Goal: Task Accomplishment & Management: Complete application form

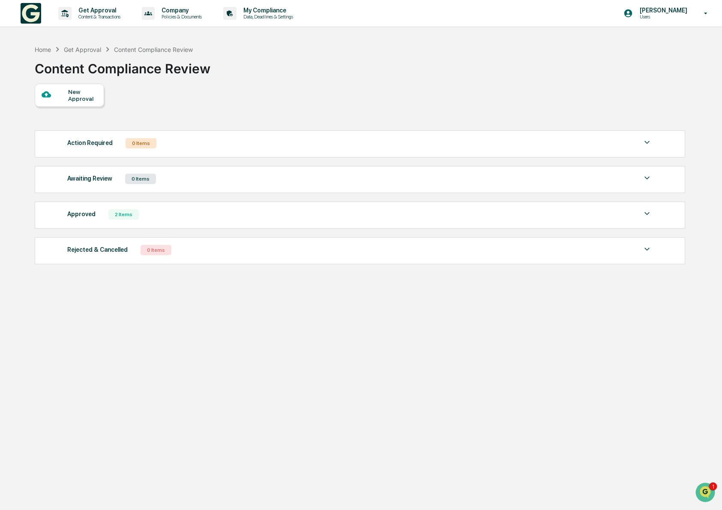
click at [61, 96] on div at bounding box center [55, 95] width 27 height 11
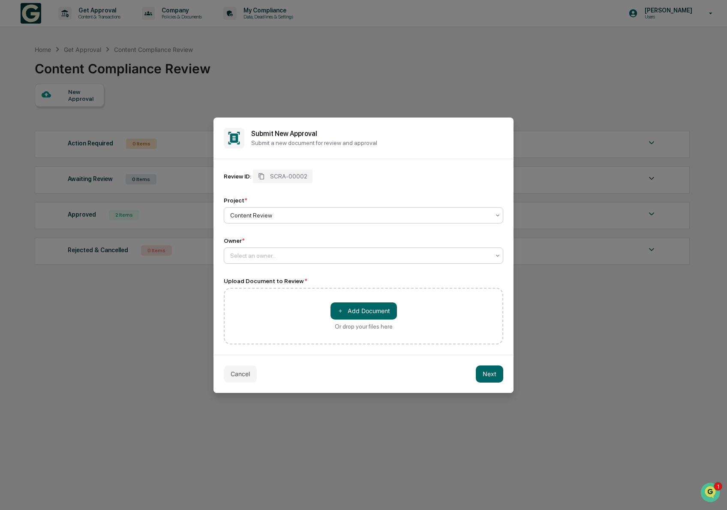
click at [275, 262] on div "Select an owner..." at bounding box center [364, 255] width 280 height 16
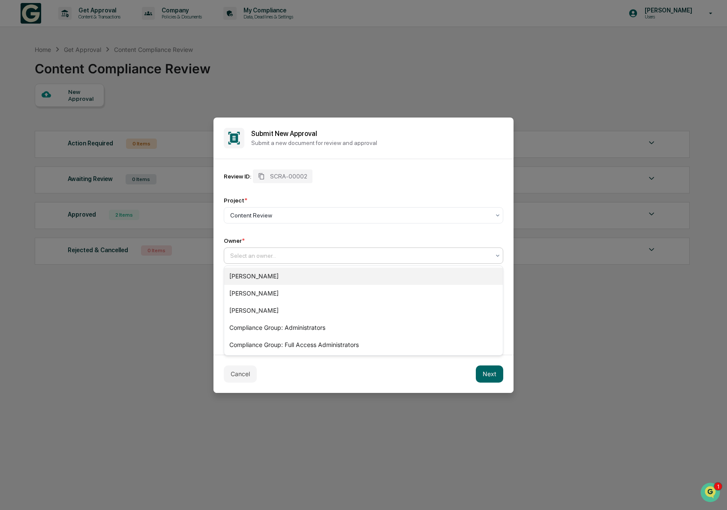
click at [273, 279] on div "[PERSON_NAME]" at bounding box center [363, 276] width 279 height 17
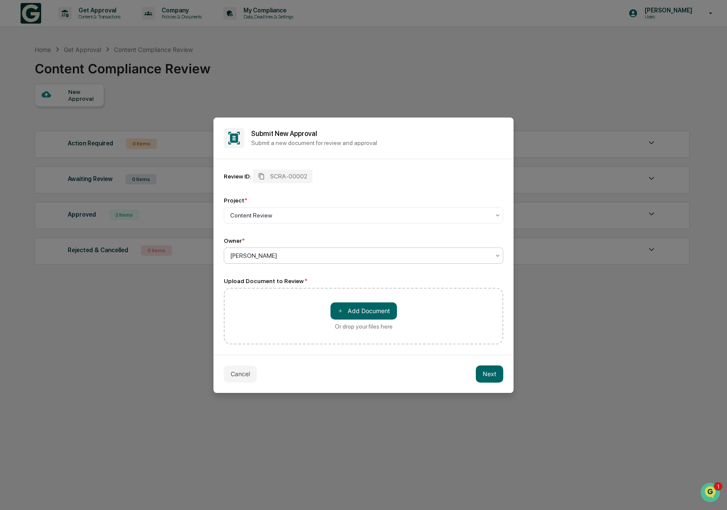
click at [364, 330] on div "Or drop your files here" at bounding box center [364, 326] width 58 height 7
click at [0, 0] on input "＋ Add Document Or drop your files here" at bounding box center [0, 0] width 0 height 0
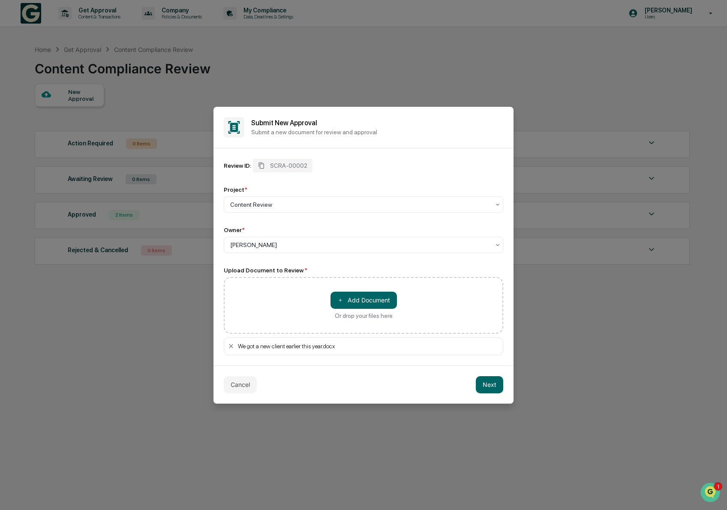
click at [358, 387] on div "Cancel Next" at bounding box center [363, 384] width 300 height 38
click at [489, 383] on button "Next" at bounding box center [489, 384] width 27 height 17
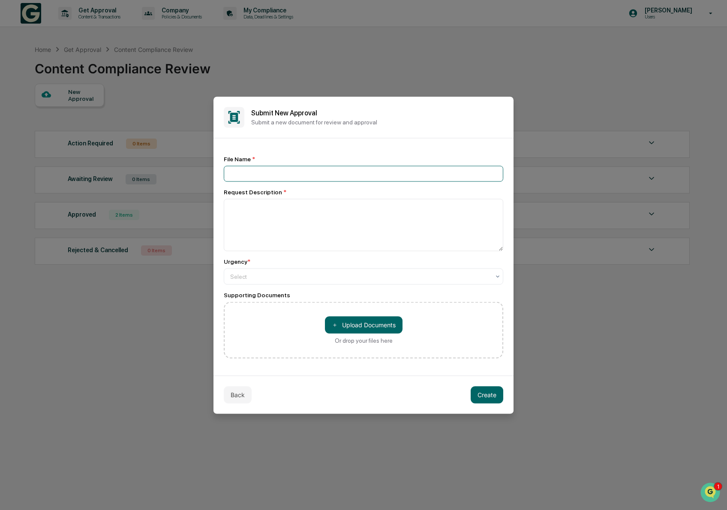
click at [265, 175] on input at bounding box center [364, 173] width 280 height 16
click at [313, 176] on input "**********" at bounding box center [364, 173] width 280 height 16
type input "**********"
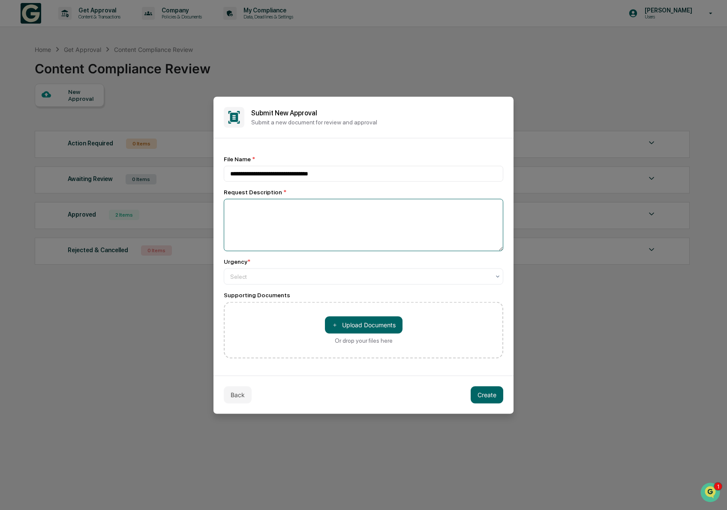
click at [308, 212] on textarea at bounding box center [364, 224] width 280 height 52
paste textarea "**********"
type textarea "**********"
click at [281, 350] on div "＋ Upload Documents Or drop your files here" at bounding box center [364, 329] width 280 height 57
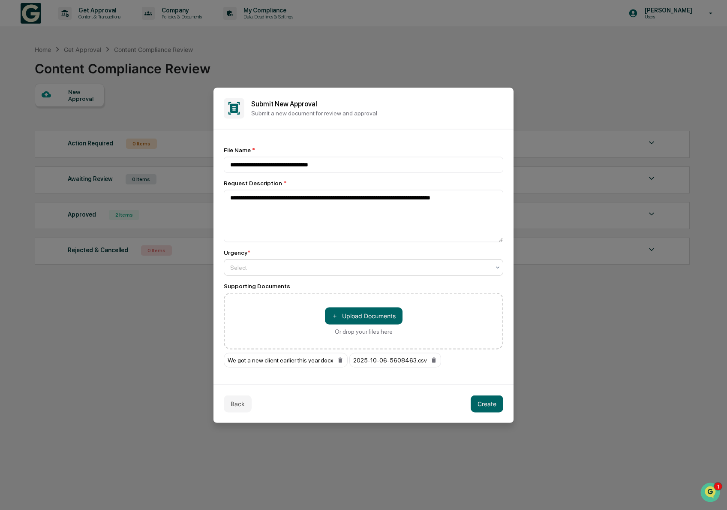
click at [282, 265] on div at bounding box center [360, 267] width 260 height 9
click at [487, 406] on button "Create" at bounding box center [487, 403] width 33 height 17
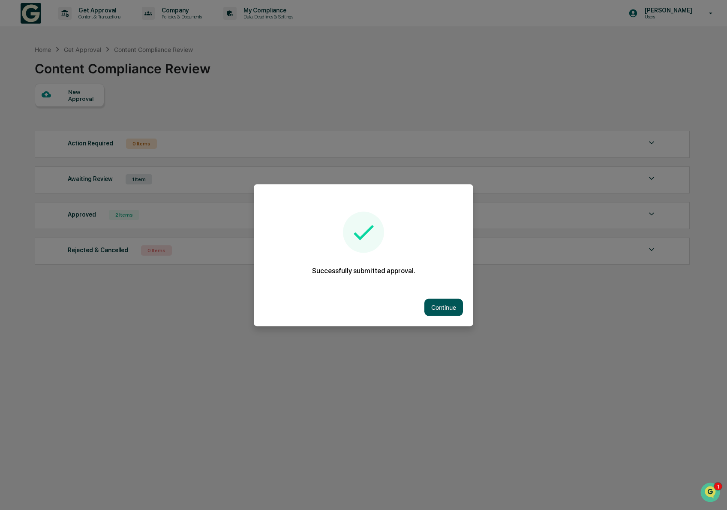
click at [446, 309] on button "Continue" at bounding box center [443, 306] width 39 height 17
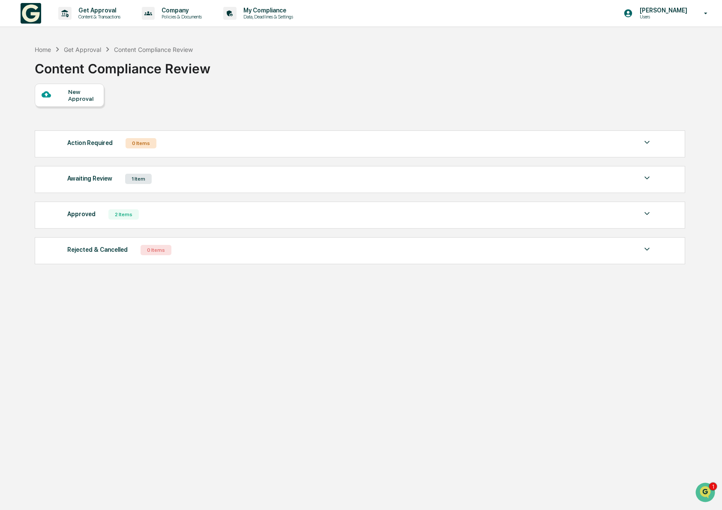
click at [616, 73] on div "Home Get Approval Content Compliance Review Content Compliance Review" at bounding box center [360, 62] width 650 height 43
click at [673, 12] on p "[PERSON_NAME]" at bounding box center [662, 10] width 59 height 7
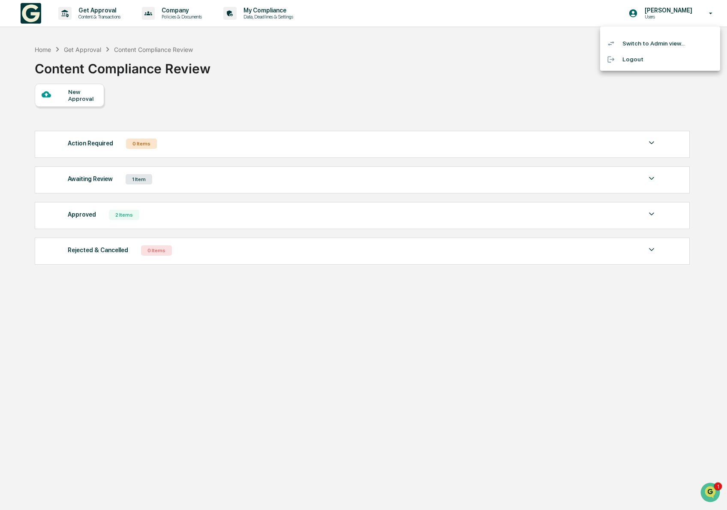
click at [657, 44] on li "Switch to Admin view..." at bounding box center [660, 44] width 120 height 16
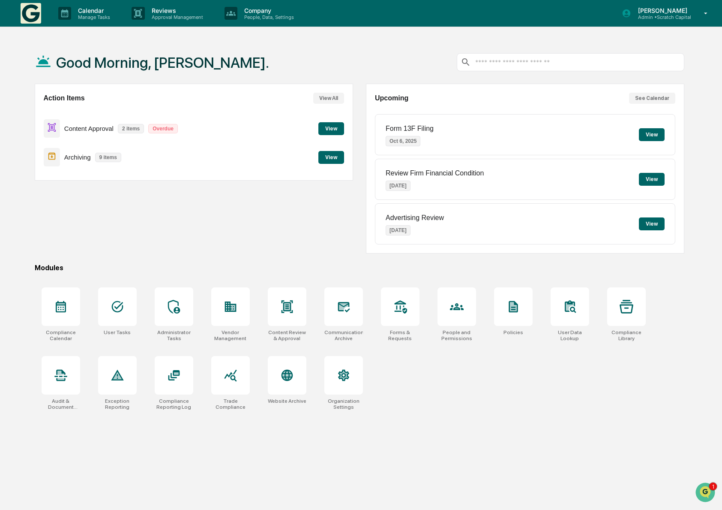
click at [323, 129] on button "View" at bounding box center [332, 128] width 26 height 13
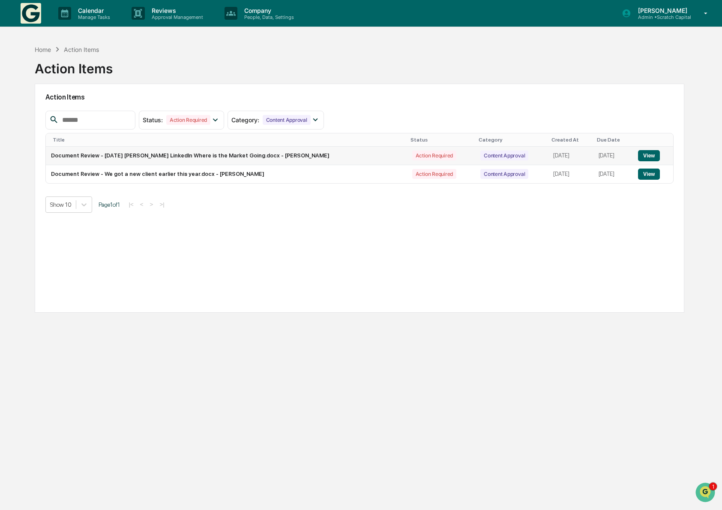
click at [640, 155] on button "View" at bounding box center [649, 155] width 22 height 11
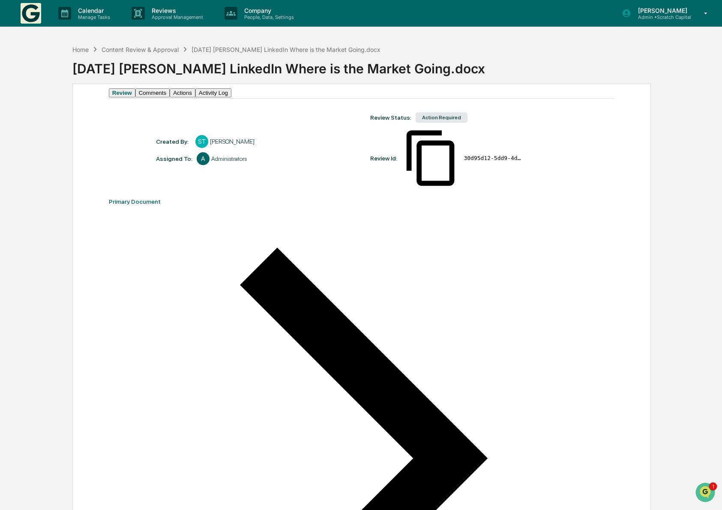
click at [232, 97] on button "Activity Log" at bounding box center [213, 92] width 36 height 9
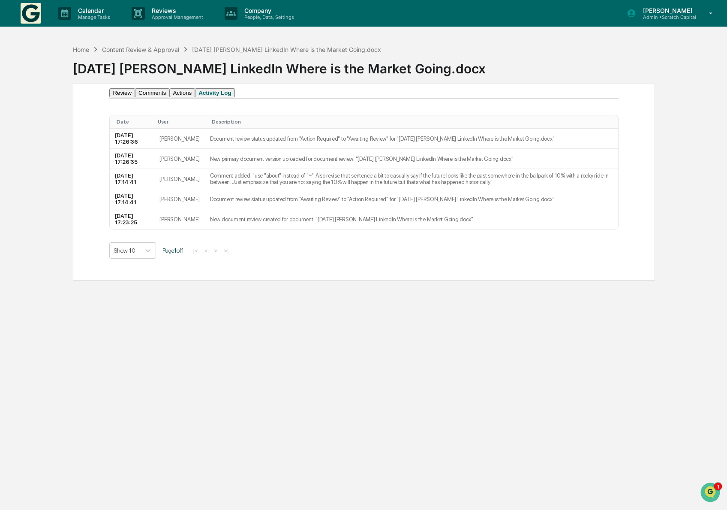
click at [195, 97] on button "Actions" at bounding box center [183, 92] width 26 height 9
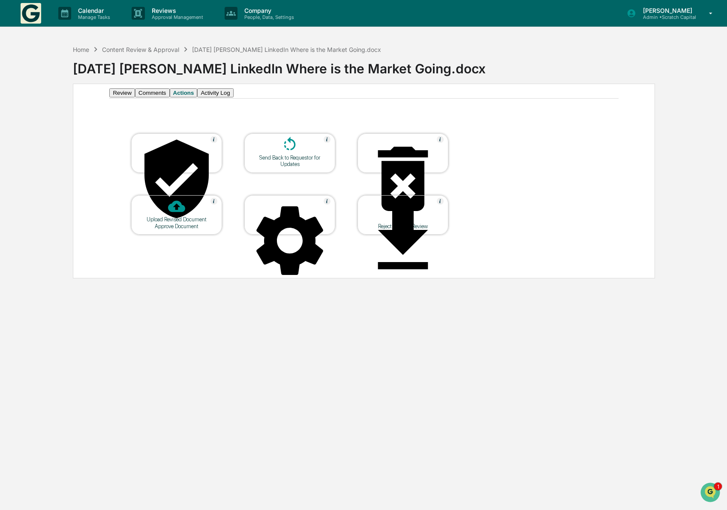
click at [402, 173] on div "Reject & Close Review" at bounding box center [403, 152] width 91 height 39
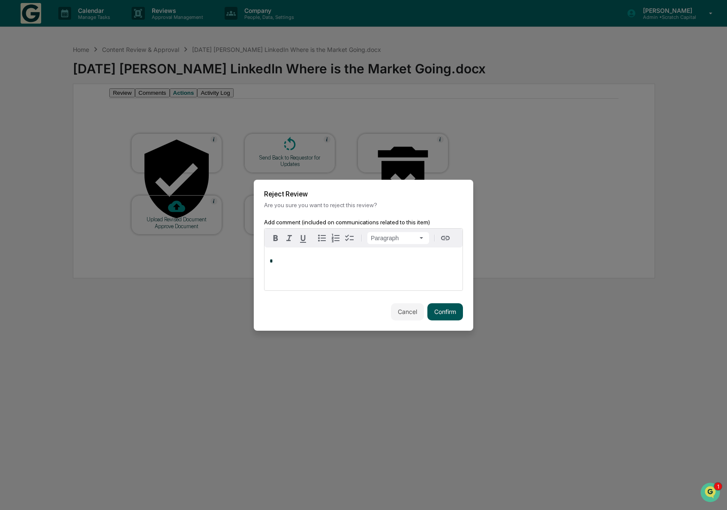
click at [444, 315] on button "Confirm" at bounding box center [445, 311] width 36 height 17
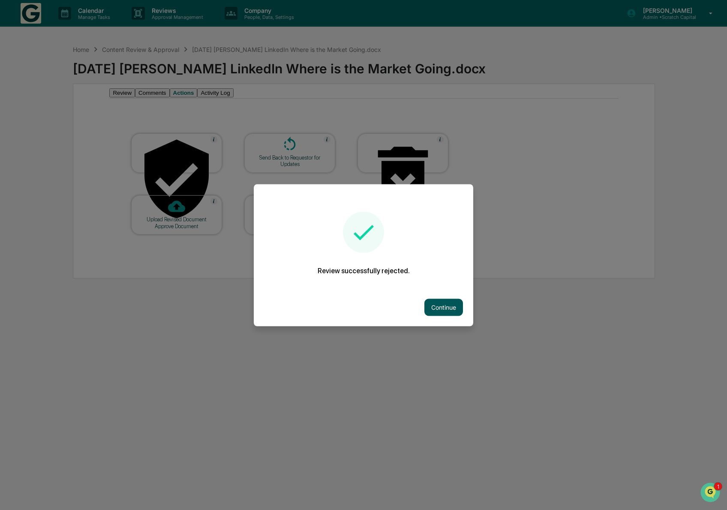
click at [427, 298] on button "Continue" at bounding box center [443, 306] width 39 height 17
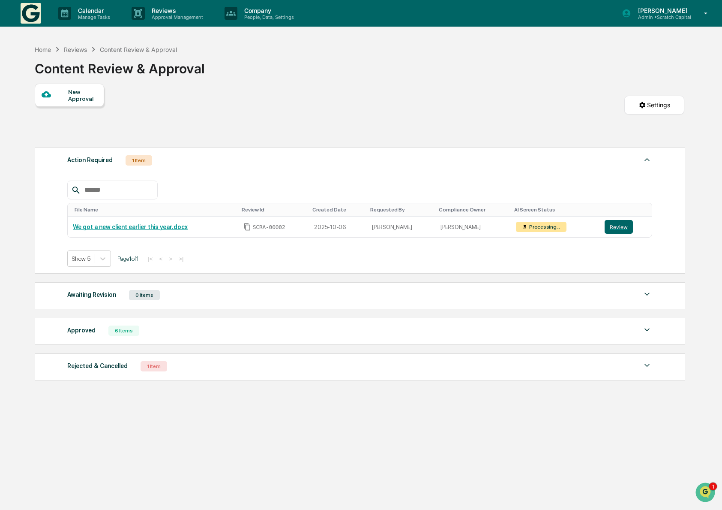
click at [129, 143] on div "New Approval Settings" at bounding box center [360, 114] width 650 height 60
click at [628, 227] on button "Review" at bounding box center [619, 227] width 28 height 14
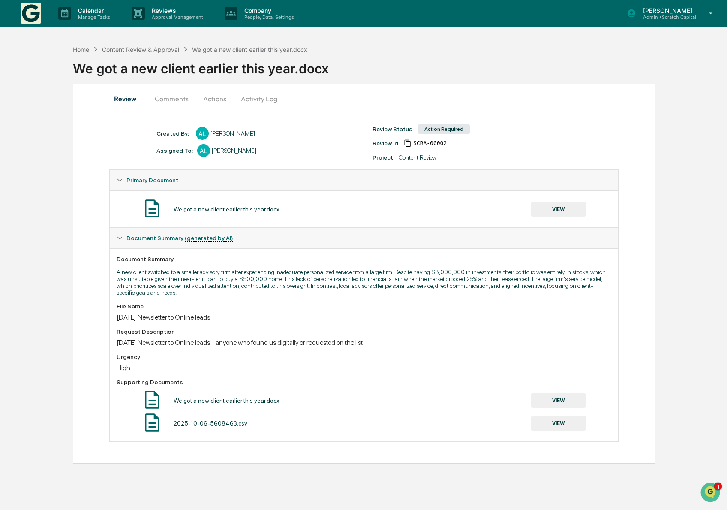
click at [497, 313] on div "File Name [DATE] Newsletter to Online leads" at bounding box center [364, 312] width 494 height 18
click at [168, 102] on button "Comments" at bounding box center [172, 98] width 48 height 21
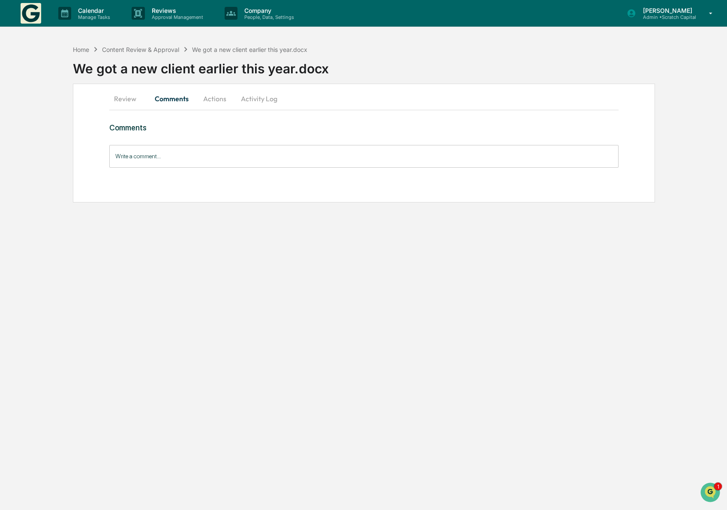
click at [209, 101] on button "Actions" at bounding box center [214, 98] width 39 height 21
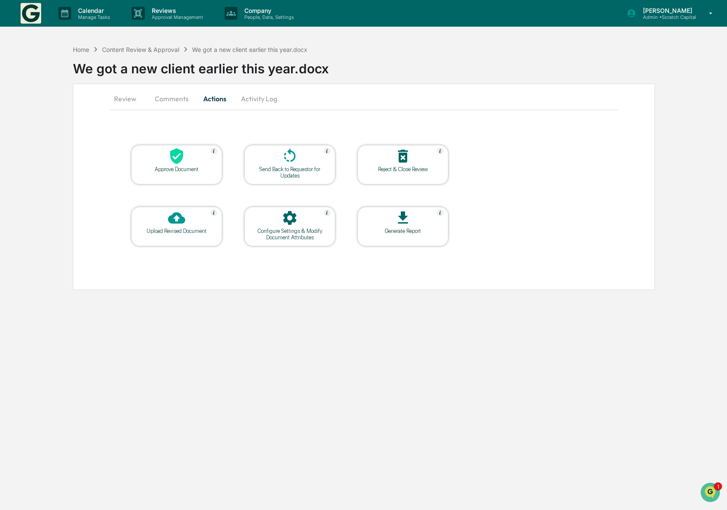
click at [268, 101] on button "Activity Log" at bounding box center [259, 98] width 50 height 21
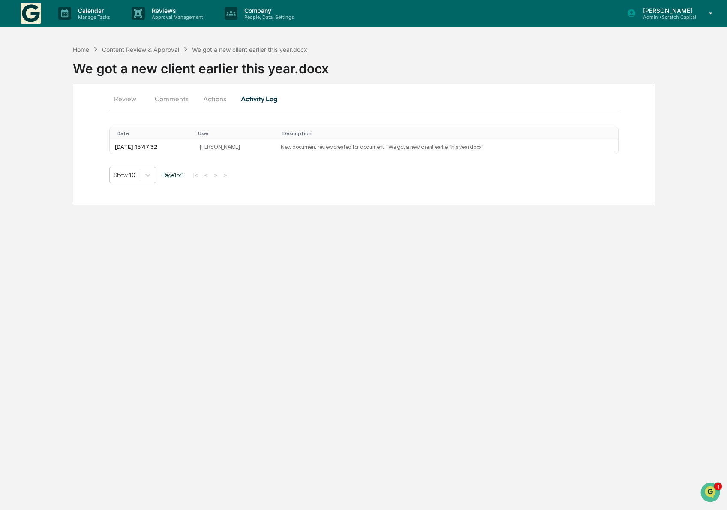
click at [127, 103] on button "Review" at bounding box center [128, 98] width 39 height 21
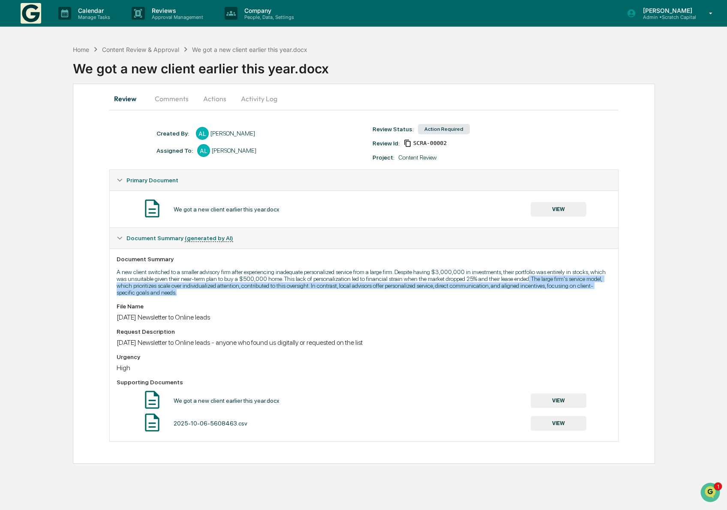
drag, startPoint x: 415, startPoint y: 294, endPoint x: 162, endPoint y: 285, distance: 252.7
click at [162, 285] on p "A new client switched to a smaller advisory firm after experiencing inadequate …" at bounding box center [364, 281] width 494 height 27
click at [253, 309] on div "File Name" at bounding box center [364, 306] width 494 height 7
click at [216, 346] on div "[DATE] Newsletter to Online leads - anyone who found us digitally or requested …" at bounding box center [364, 342] width 494 height 8
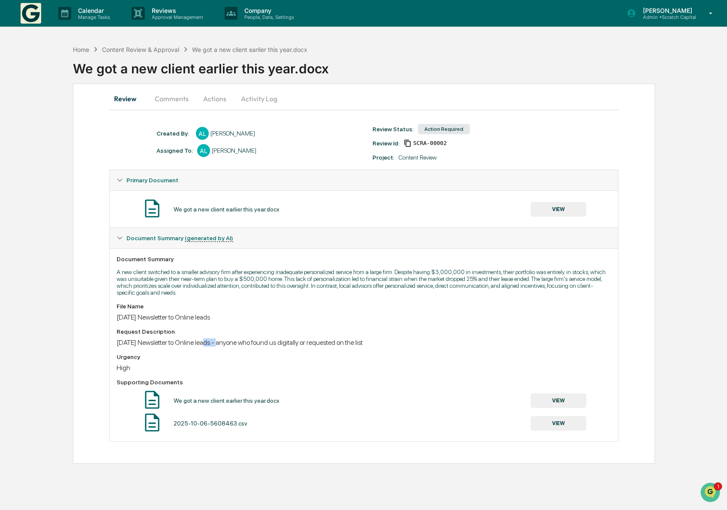
click at [551, 399] on button "VIEW" at bounding box center [559, 400] width 56 height 15
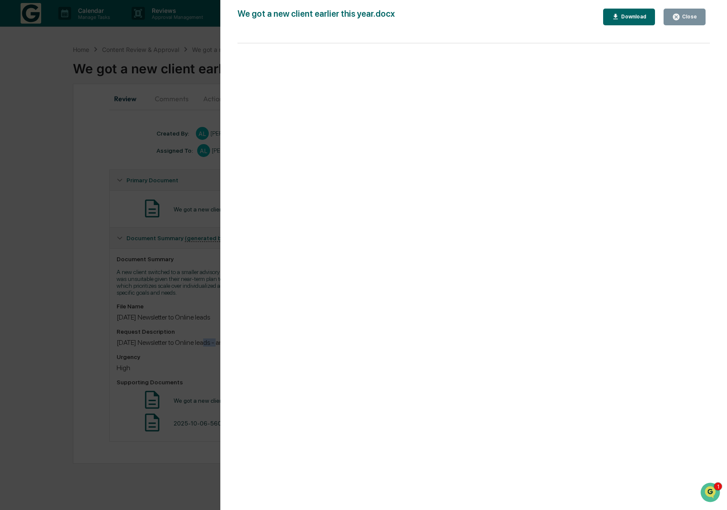
click at [680, 18] on div "Close" at bounding box center [688, 17] width 17 height 6
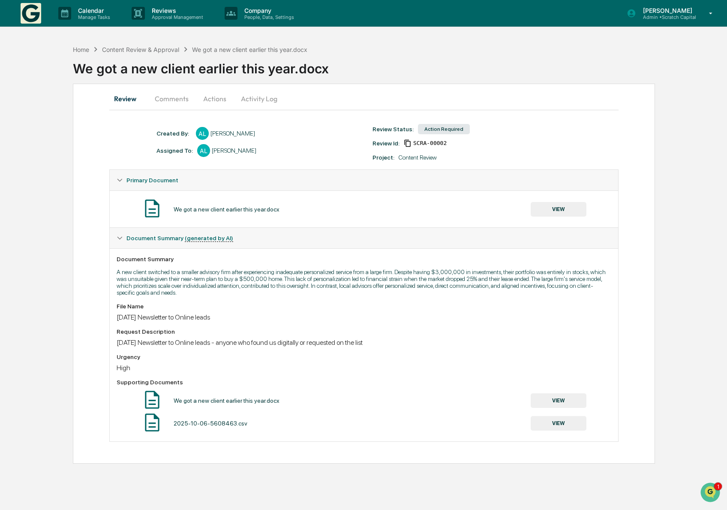
click at [68, 336] on div "Home Content Review & Approval We got a new client earlier this year.docx We go…" at bounding box center [363, 252] width 727 height 423
click at [174, 100] on button "Comments" at bounding box center [172, 98] width 48 height 21
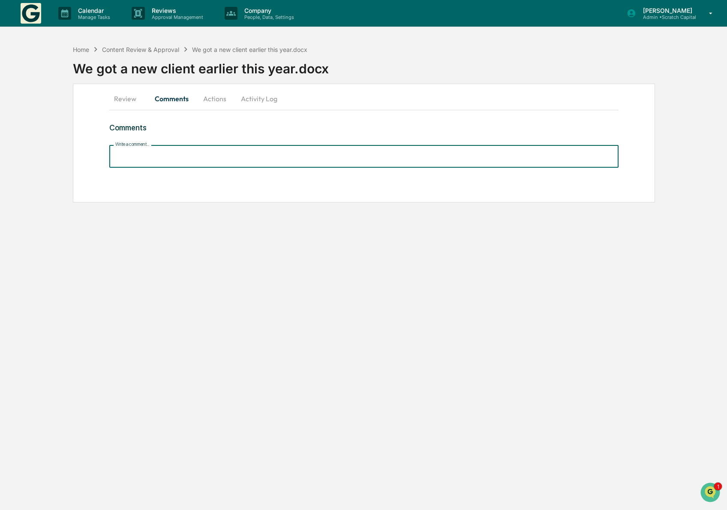
click at [186, 165] on input "Write a comment..." at bounding box center [363, 156] width 509 height 23
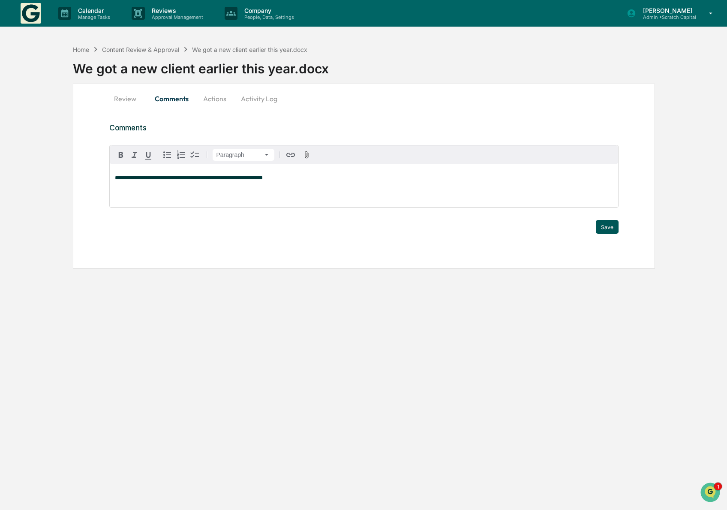
click at [610, 224] on button "Save" at bounding box center [607, 227] width 23 height 14
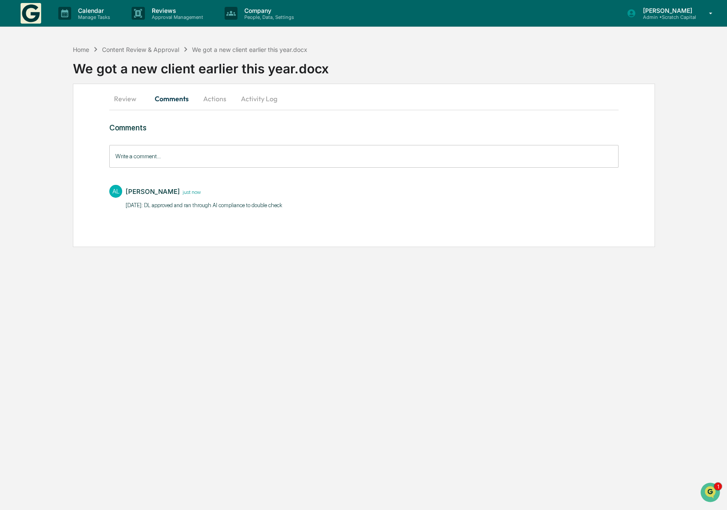
click at [205, 232] on div "Comments Write a comment... Write a comment... AL Andrew Lunt just now 2025.10.…" at bounding box center [363, 182] width 509 height 119
click at [219, 99] on button "Actions" at bounding box center [214, 98] width 39 height 21
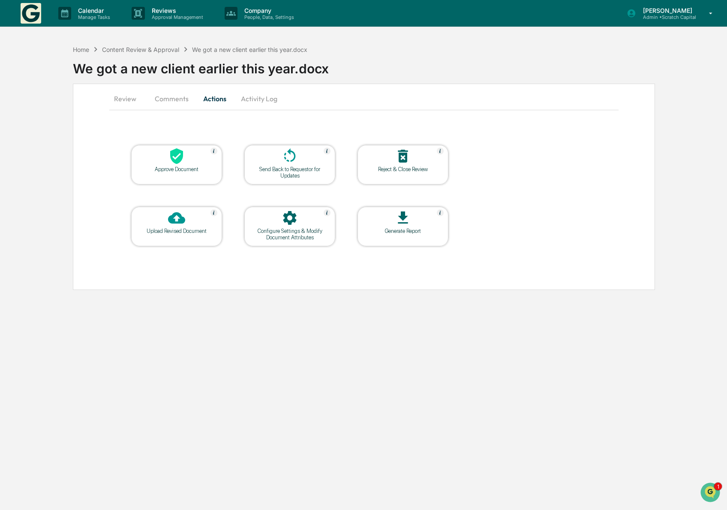
click at [174, 151] on icon at bounding box center [176, 156] width 13 height 16
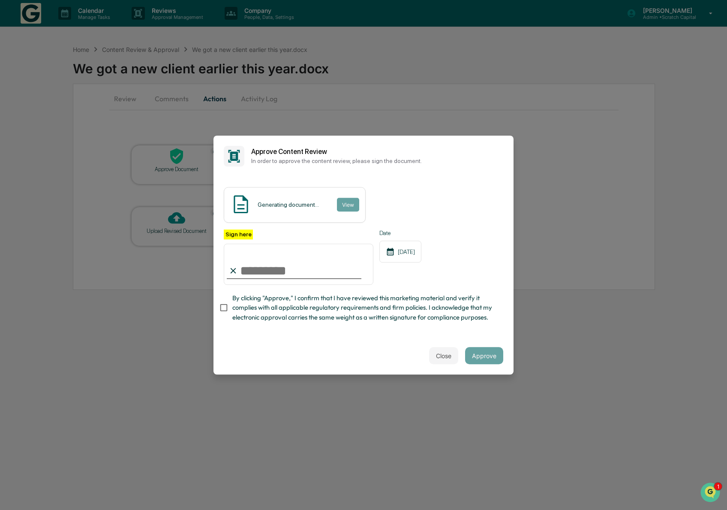
click at [276, 258] on input "Sign here" at bounding box center [299, 264] width 150 height 41
type input "**********"
click at [430, 187] on div "Generating document... View" at bounding box center [364, 205] width 280 height 36
click at [265, 307] on span "By clicking "Approve," I confirm that I have reviewed this marketing material a…" at bounding box center [364, 307] width 264 height 29
click at [324, 316] on span "By clicking "Approve," I confirm that I have reviewed this marketing material a…" at bounding box center [364, 307] width 264 height 29
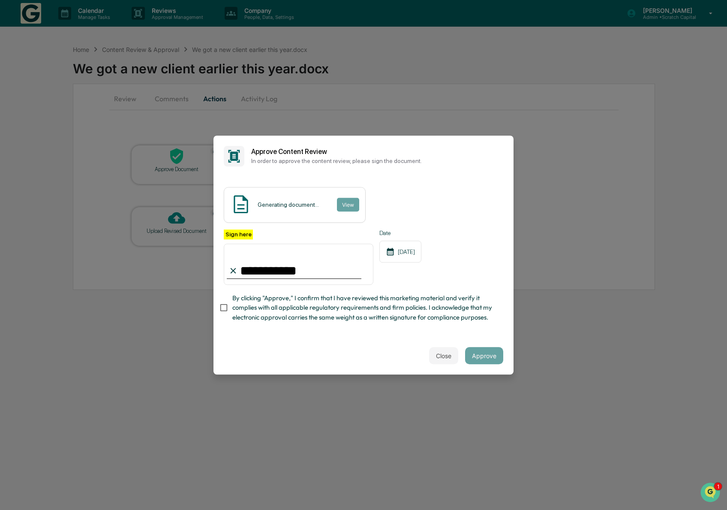
click at [235, 229] on label "Sign here" at bounding box center [238, 234] width 29 height 10
click at [235, 244] on input "**********" at bounding box center [299, 264] width 150 height 41
click at [325, 350] on div "Close Approve" at bounding box center [363, 356] width 300 height 38
click at [301, 295] on span "By clicking "Approve," I confirm that I have reviewed this marketing material a…" at bounding box center [364, 307] width 264 height 29
click at [320, 221] on div "**********" at bounding box center [364, 257] width 280 height 140
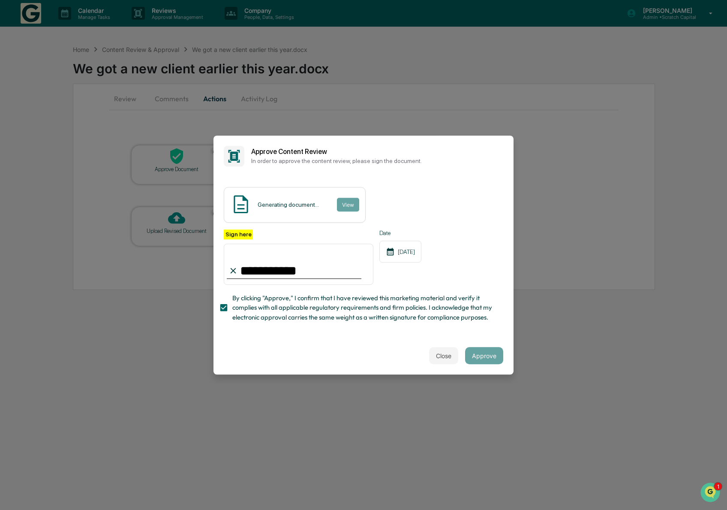
click at [331, 195] on div "Generating document... View" at bounding box center [295, 205] width 142 height 36
click at [259, 192] on div "Generating document... View" at bounding box center [295, 205] width 142 height 36
click at [237, 195] on img at bounding box center [240, 203] width 21 height 21
click at [359, 211] on div "Generating document... View" at bounding box center [295, 205] width 142 height 36
click at [437, 348] on div "Close Approve" at bounding box center [363, 356] width 300 height 38
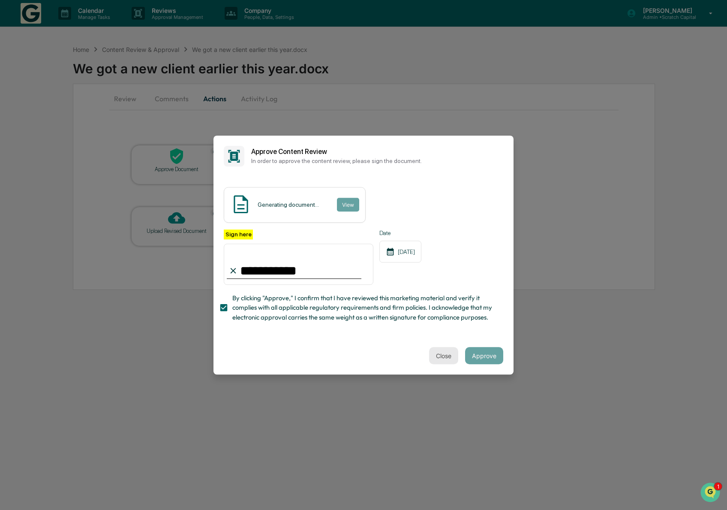
click at [435, 357] on button "Close" at bounding box center [443, 355] width 29 height 17
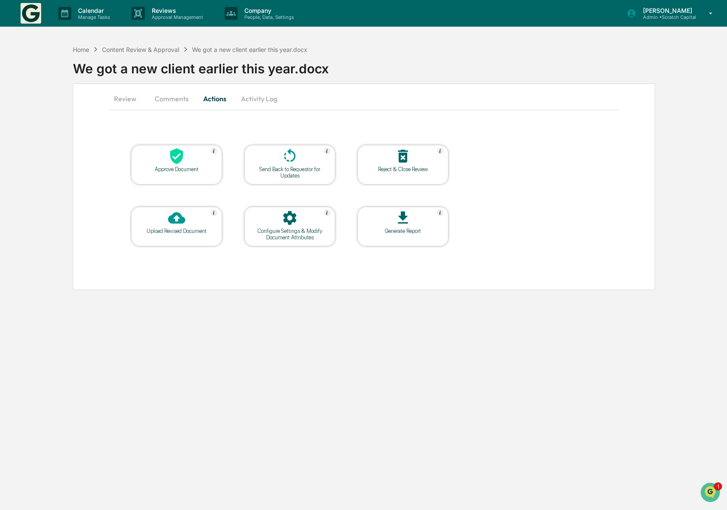
click at [331, 350] on div "Calendar Manage Tasks Reviews Approval Management Company People, Data, Setting…" at bounding box center [363, 255] width 727 height 510
click at [259, 101] on button "Activity Log" at bounding box center [259, 98] width 50 height 21
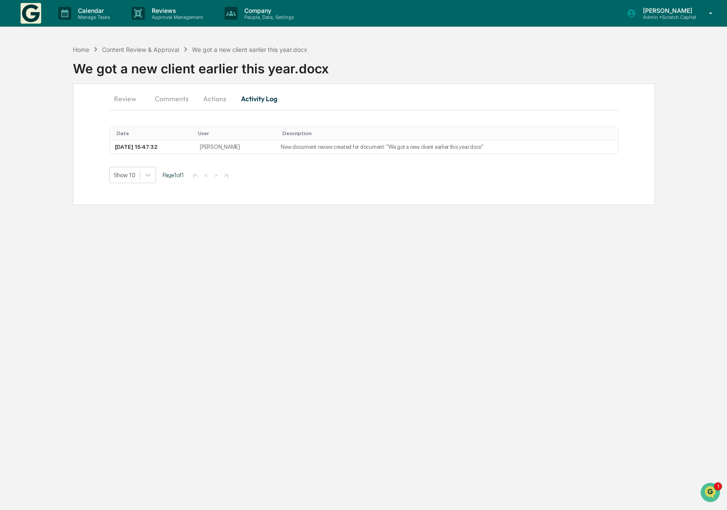
click at [217, 99] on button "Actions" at bounding box center [214, 98] width 39 height 21
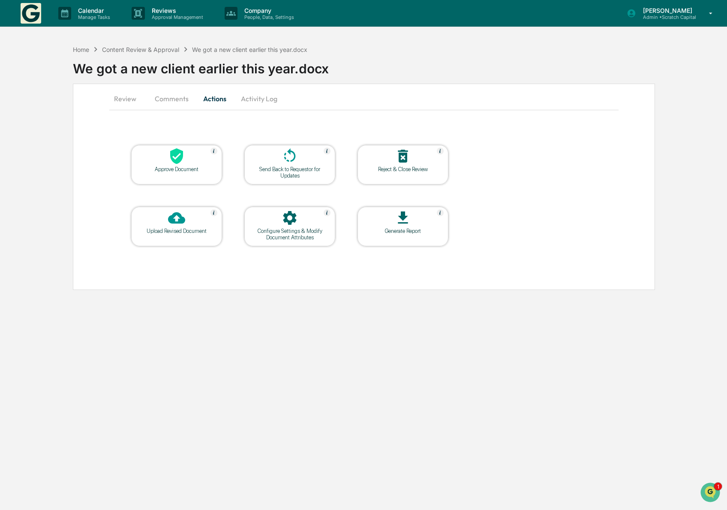
click at [178, 164] on icon at bounding box center [176, 155] width 17 height 17
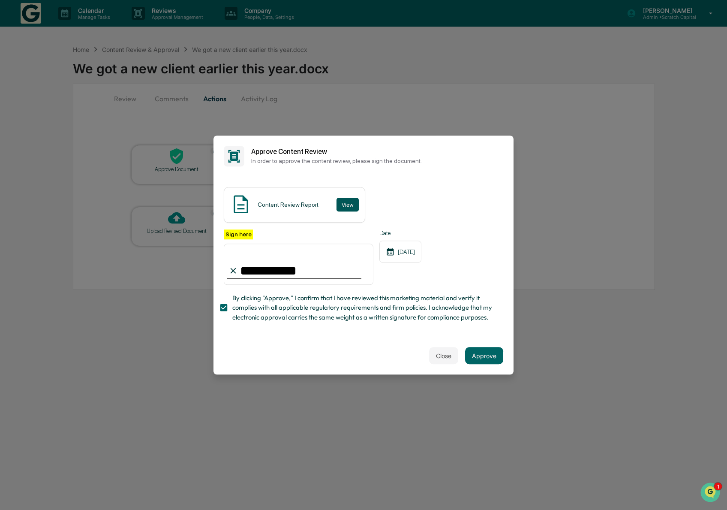
click at [341, 198] on button "View" at bounding box center [348, 205] width 22 height 14
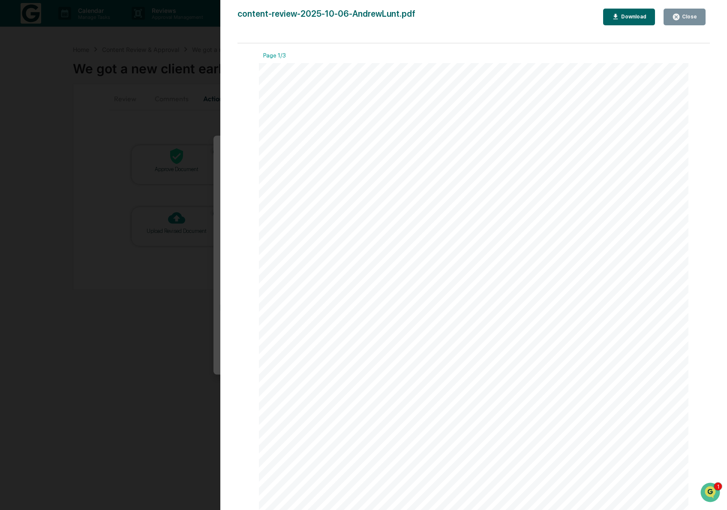
click at [681, 14] on div "Close" at bounding box center [688, 17] width 17 height 6
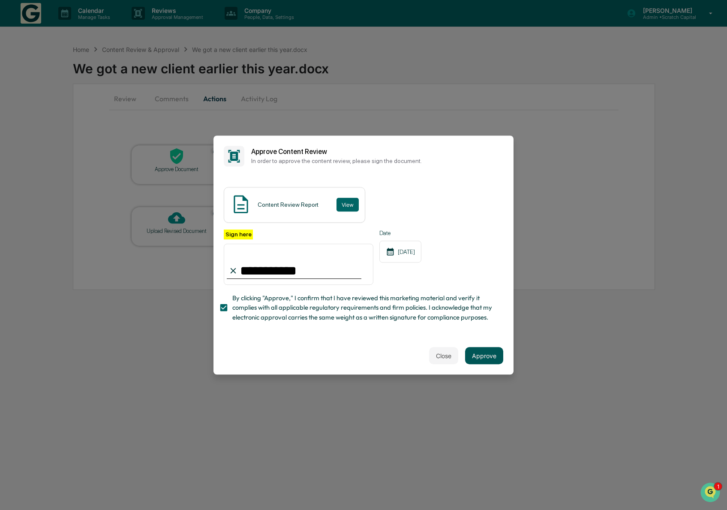
click at [485, 356] on button "Approve" at bounding box center [484, 355] width 38 height 17
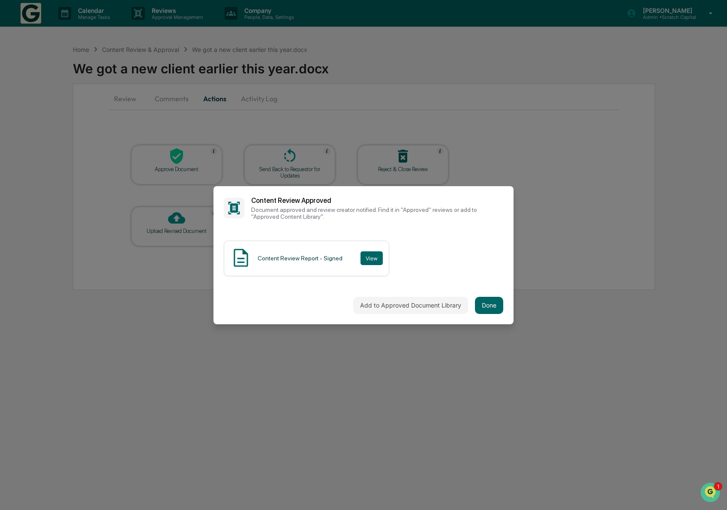
click at [449, 256] on div "Content Review Report - Signed View" at bounding box center [364, 259] width 280 height 36
click at [379, 256] on button "View" at bounding box center [372, 258] width 22 height 14
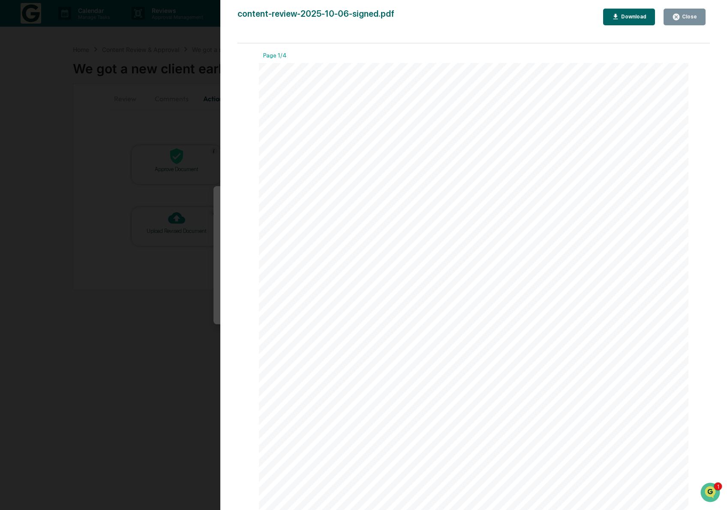
drag, startPoint x: 590, startPoint y: 87, endPoint x: 607, endPoint y: 65, distance: 27.5
click at [590, 87] on div "Scratch Capital Content Review This document provides a comprehensive record of…" at bounding box center [474, 367] width 430 height 608
click at [628, 18] on div "Download" at bounding box center [632, 17] width 27 height 6
click at [692, 17] on div "Close" at bounding box center [688, 17] width 17 height 6
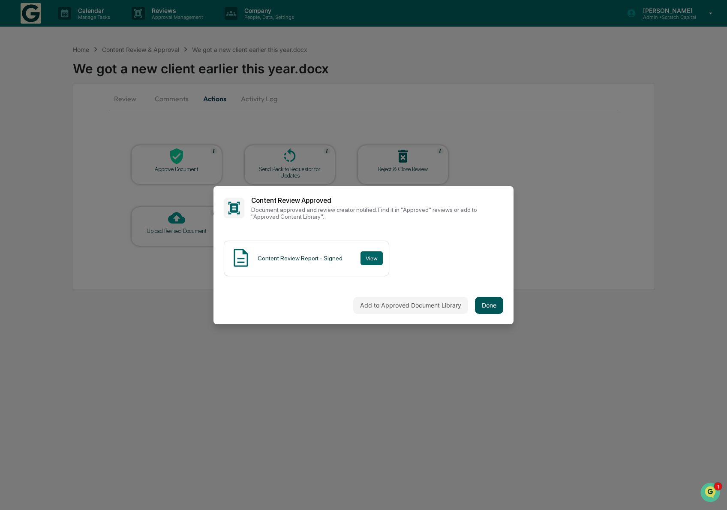
click at [487, 308] on button "Done" at bounding box center [489, 305] width 28 height 17
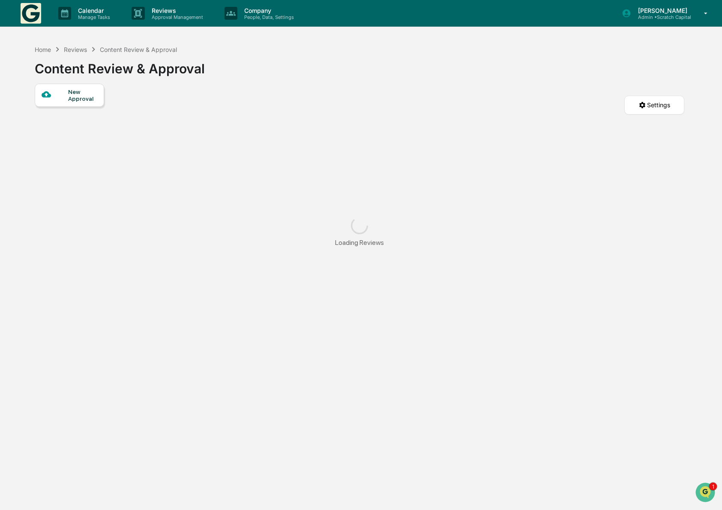
click at [588, 333] on div "Home Reviews Content Review & Approval Content Review & Approval New Approval S…" at bounding box center [360, 296] width 676 height 510
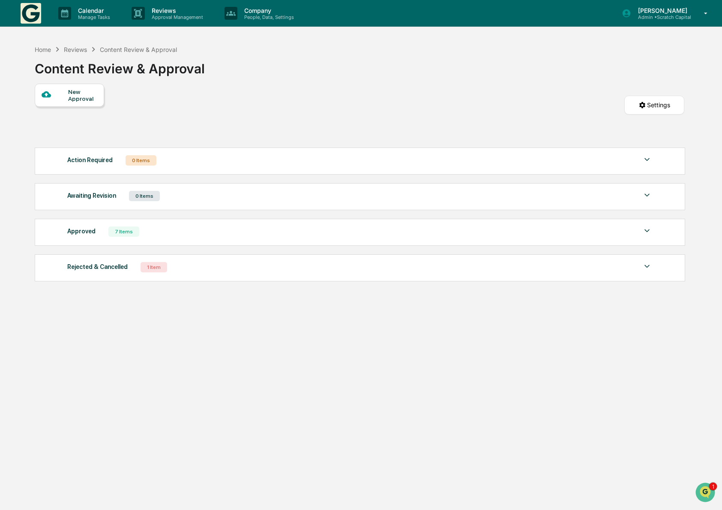
click at [30, 14] on img at bounding box center [31, 13] width 21 height 21
